Goal: Information Seeking & Learning: Learn about a topic

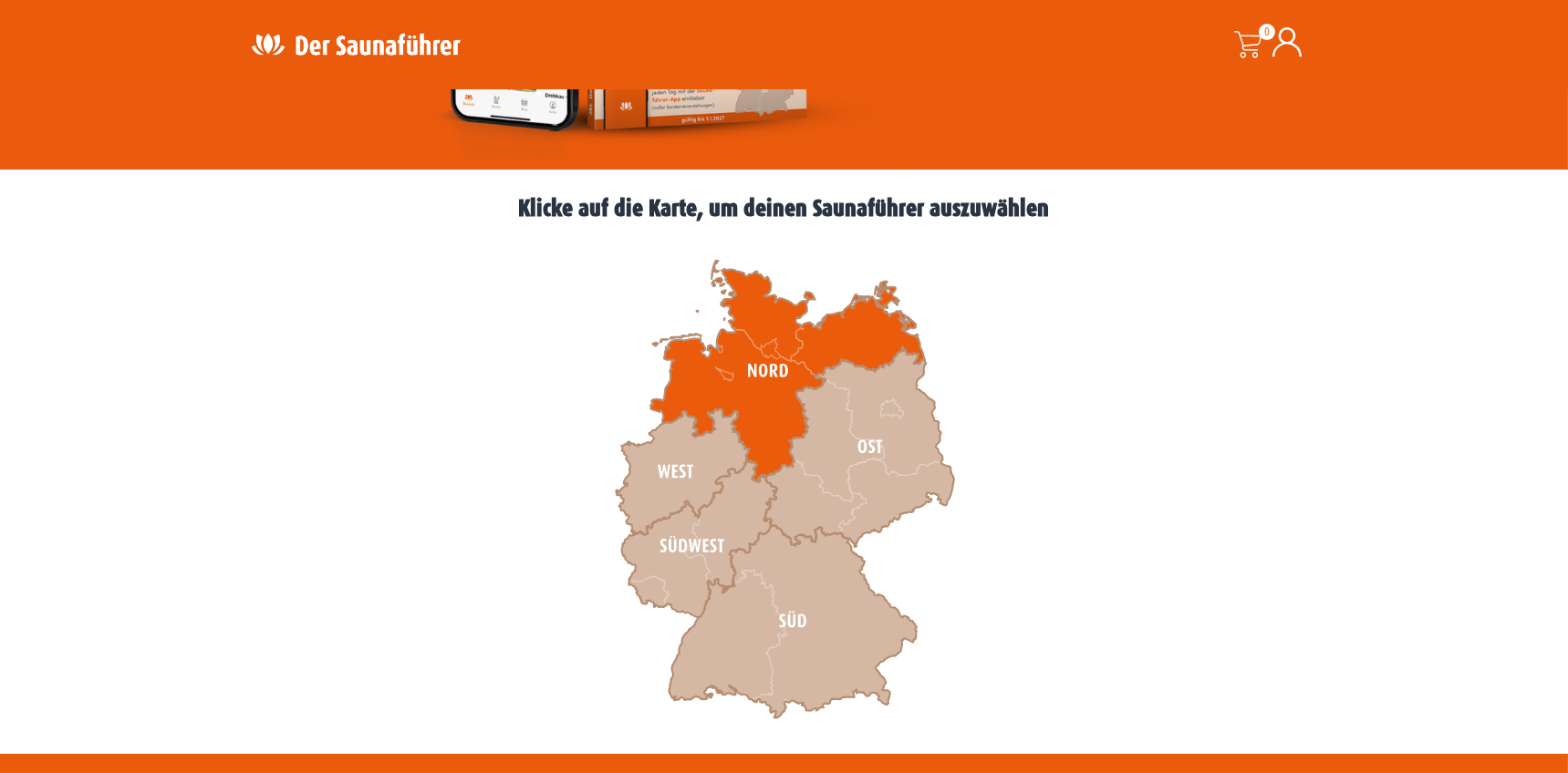
click at [771, 435] on icon at bounding box center [786, 372] width 273 height 222
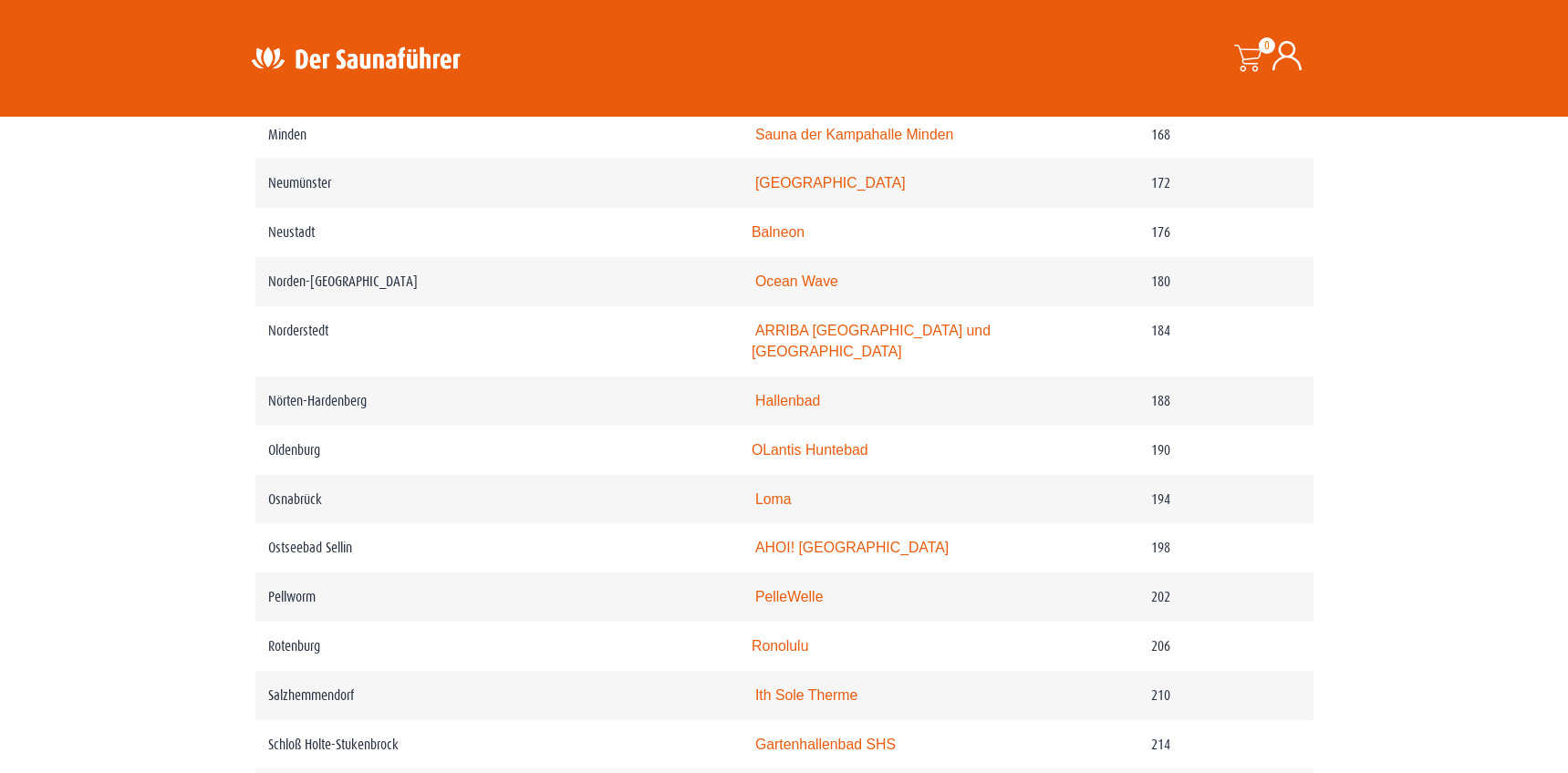
scroll to position [2072, 0]
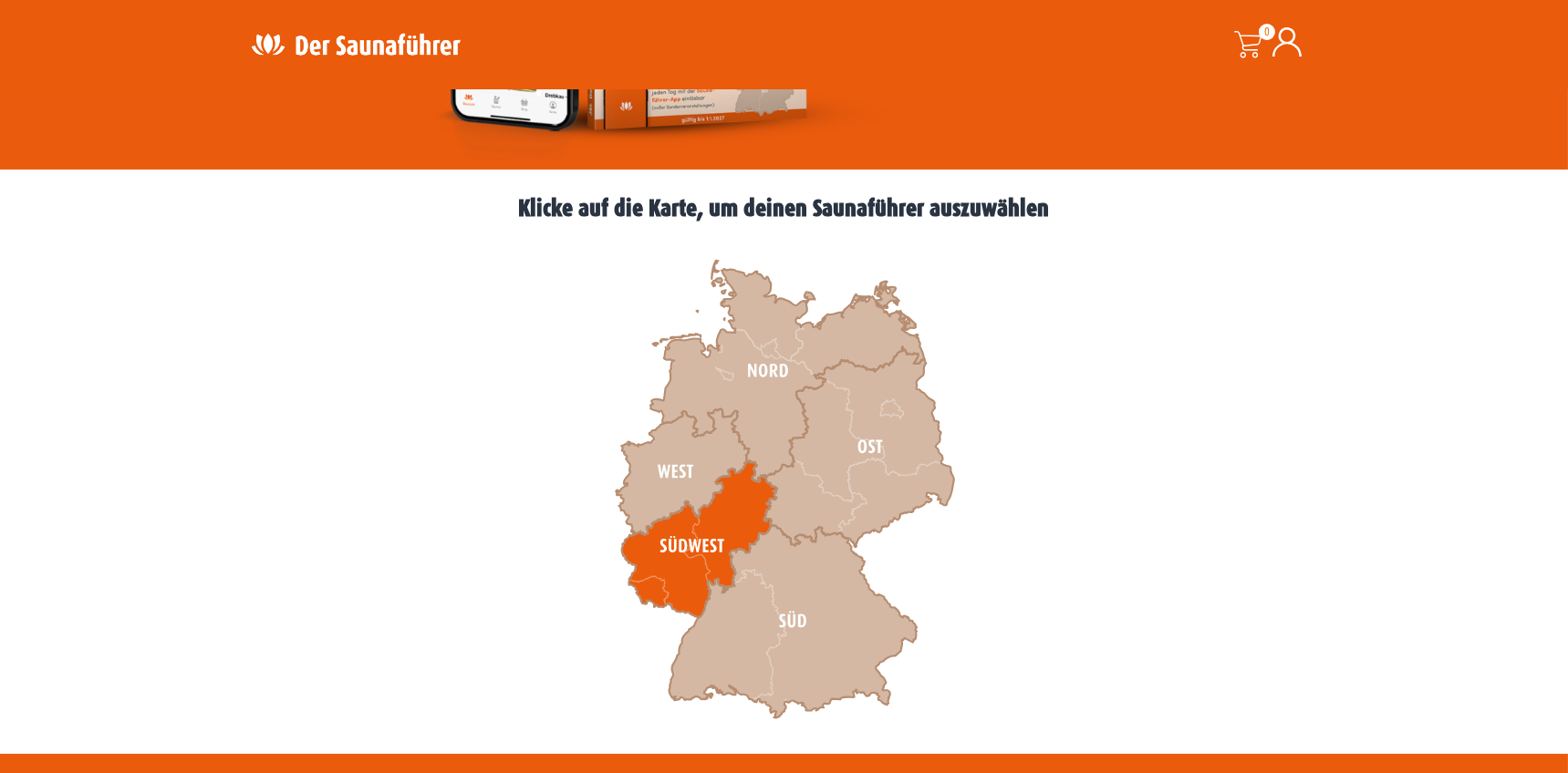
click at [710, 530] on icon at bounding box center [699, 540] width 155 height 157
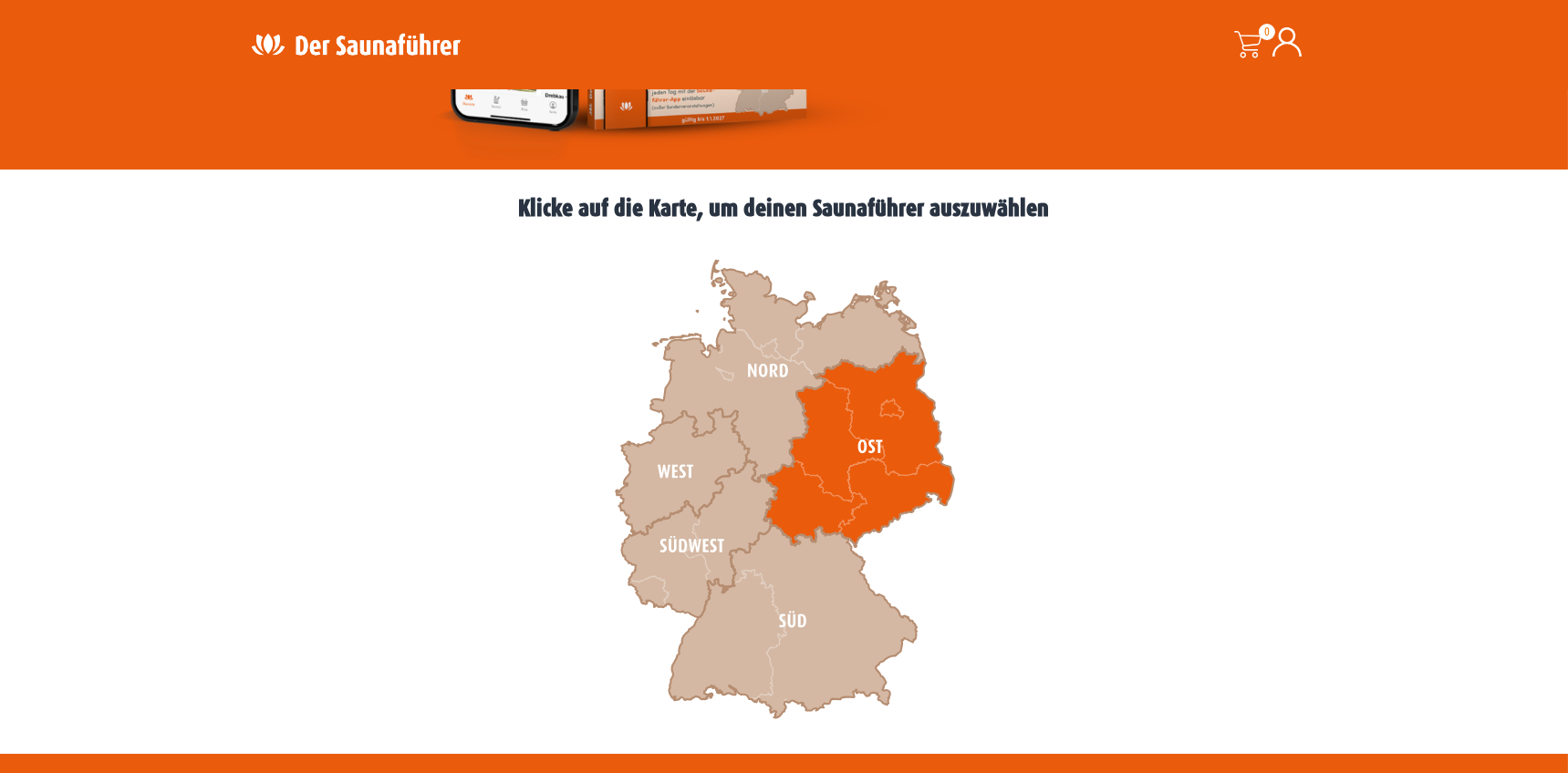
click at [846, 458] on icon at bounding box center [858, 448] width 189 height 200
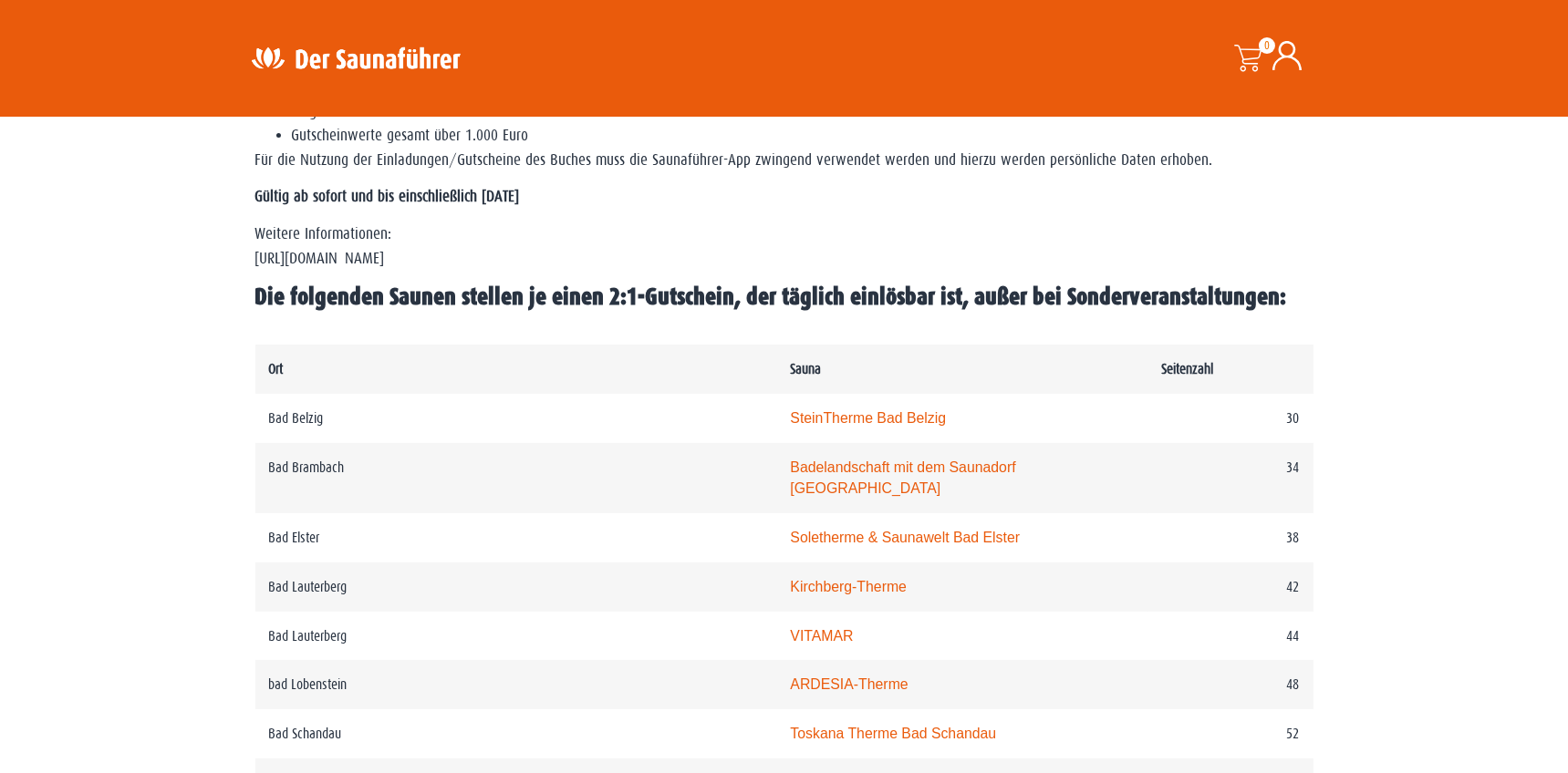
scroll to position [621, 0]
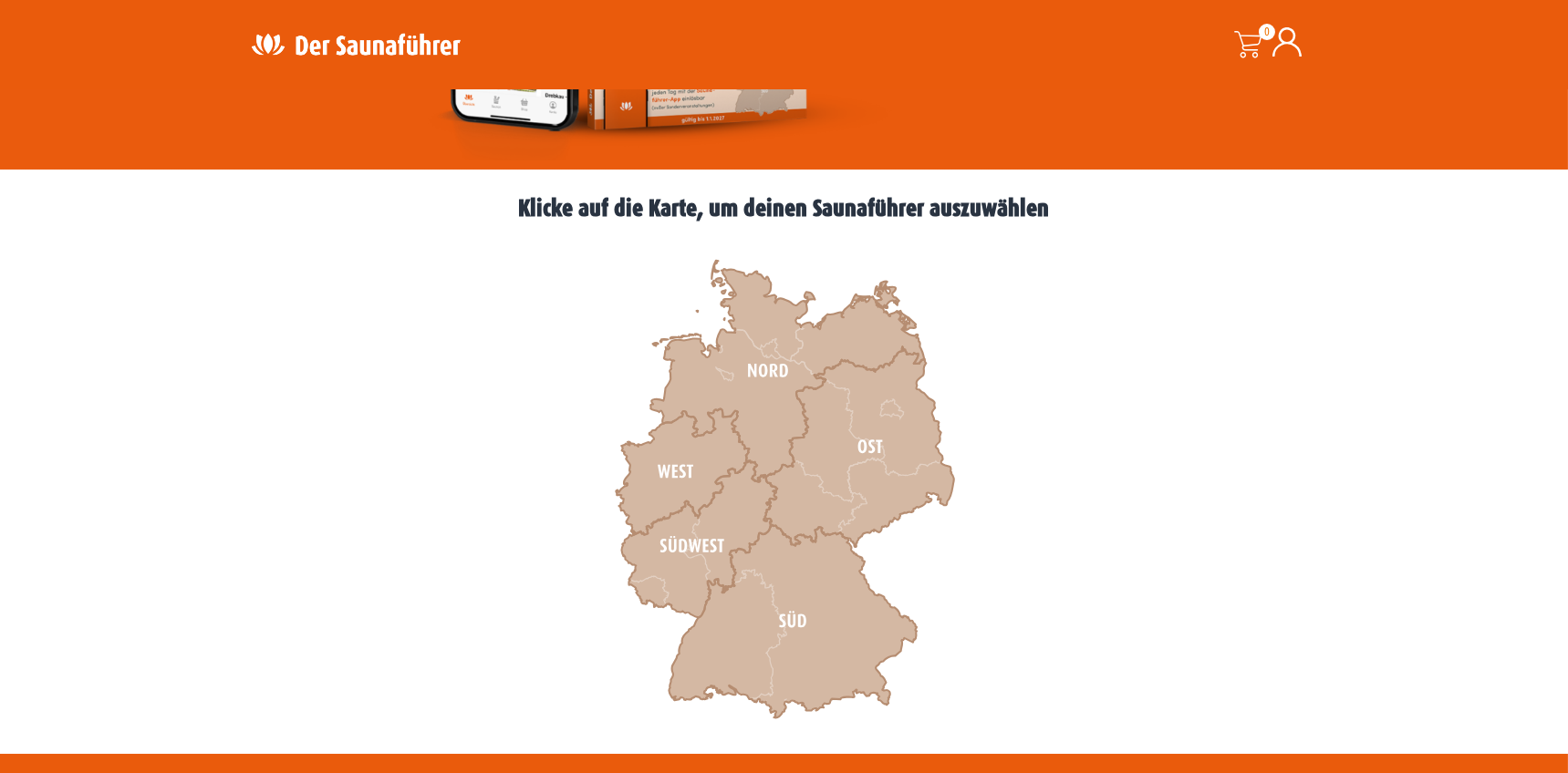
scroll to position [414, 0]
